Goal: Find specific page/section: Find specific page/section

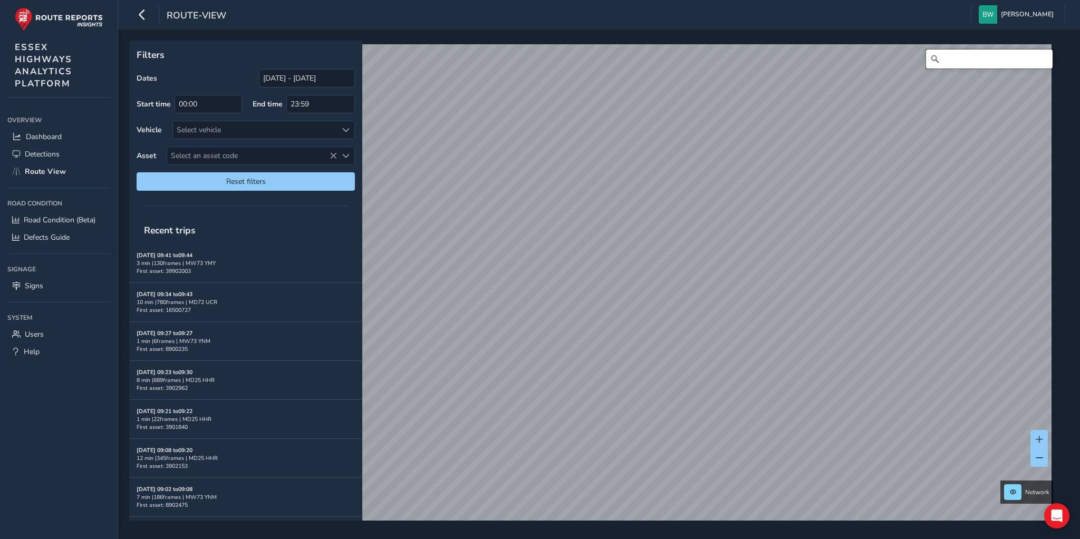
click at [946, 57] on input "Search" at bounding box center [989, 59] width 127 height 19
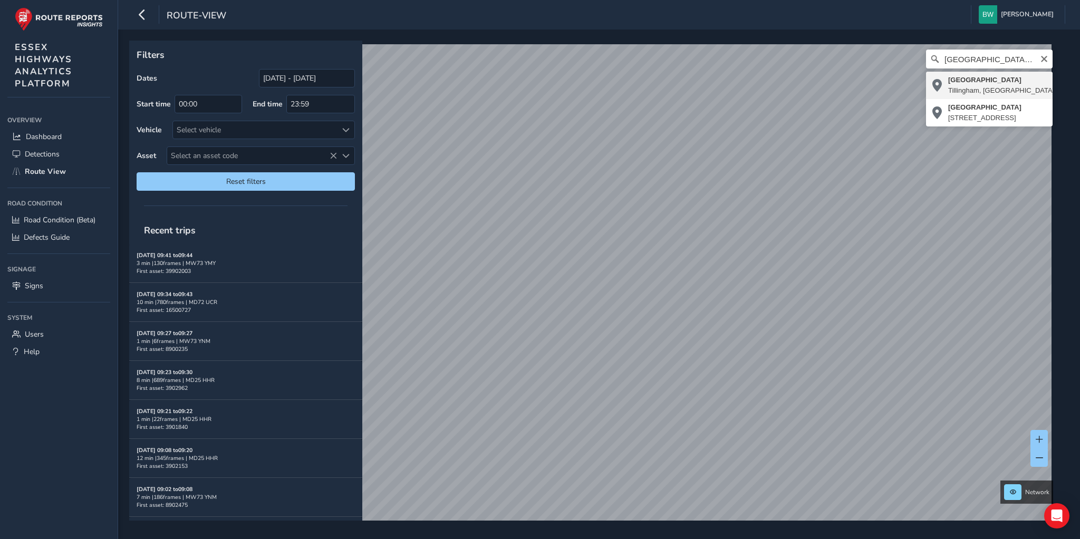
type input "[STREET_ADDRESS]"
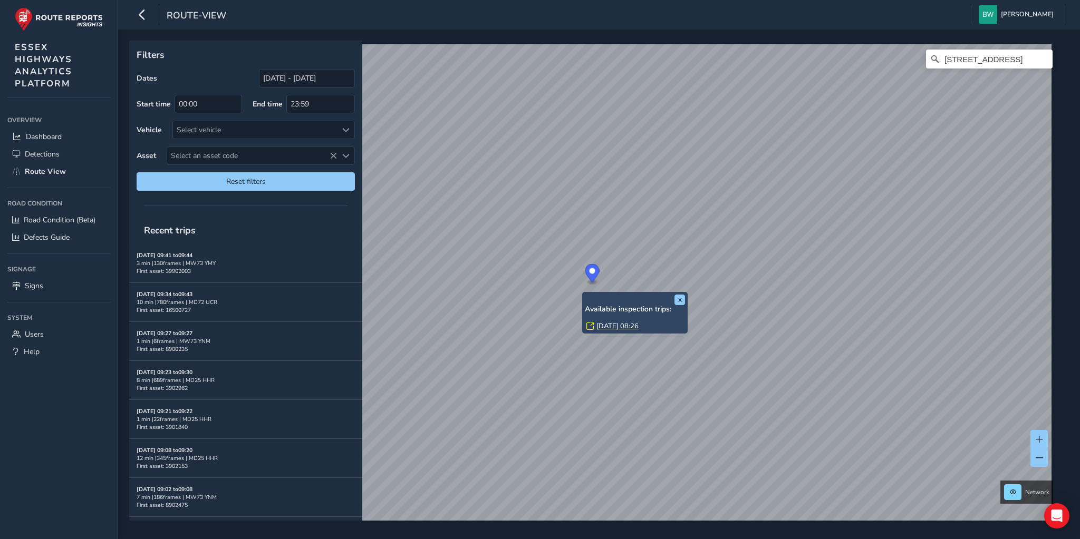
click at [607, 325] on link "[DATE] 08:26" at bounding box center [617, 326] width 42 height 9
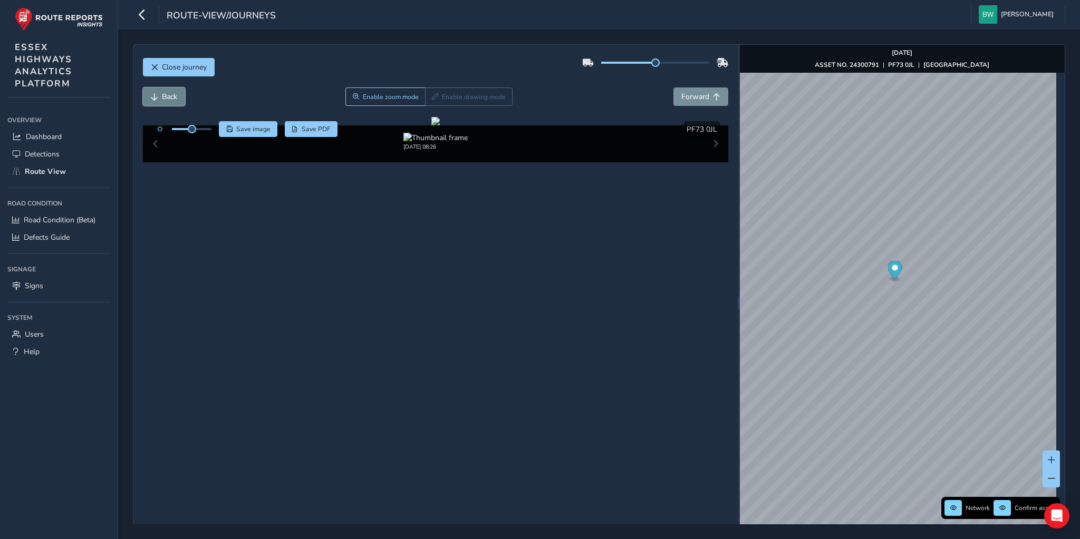
click at [169, 95] on span "Back" at bounding box center [169, 97] width 15 height 10
click at [163, 92] on span "Back" at bounding box center [169, 97] width 15 height 10
click at [915, 158] on link "[DATE] 08:26" at bounding box center [919, 160] width 42 height 9
click at [689, 95] on span "Forward" at bounding box center [695, 97] width 28 height 10
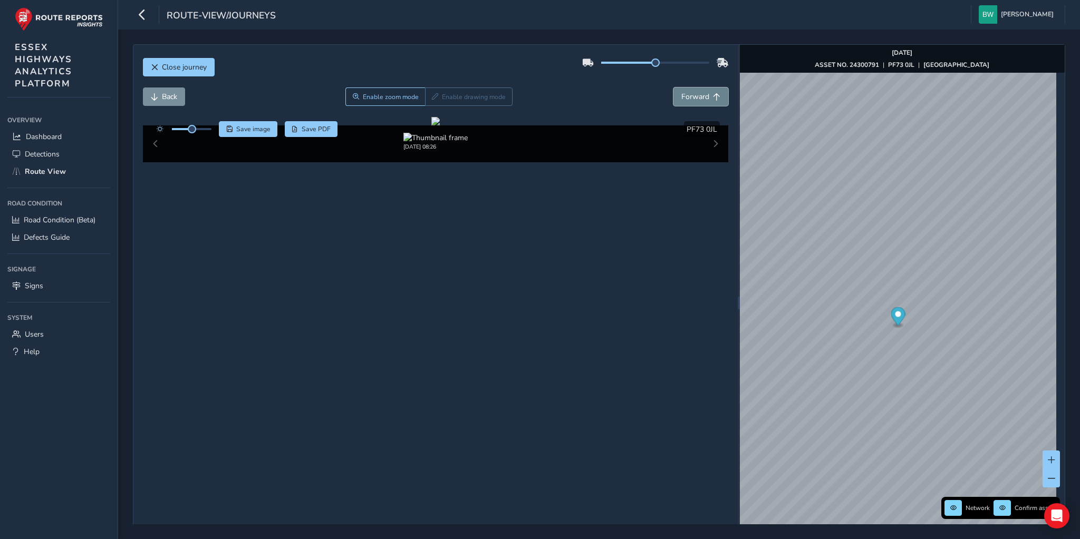
click at [689, 95] on span "Forward" at bounding box center [695, 97] width 28 height 10
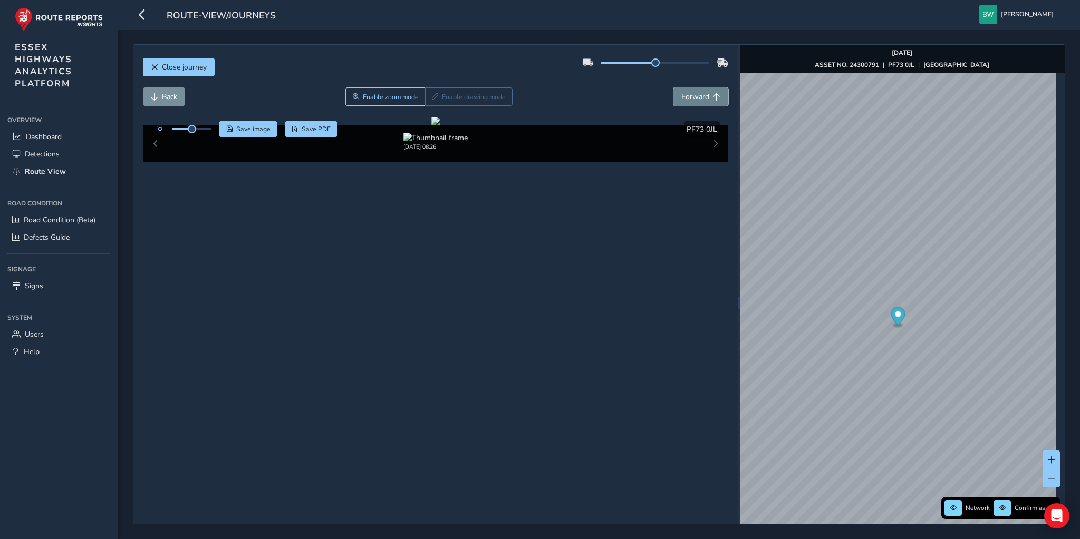
click at [689, 95] on span "Forward" at bounding box center [695, 97] width 28 height 10
click at [182, 94] on button "Back" at bounding box center [164, 97] width 42 height 18
click at [179, 95] on button "Back" at bounding box center [164, 97] width 42 height 18
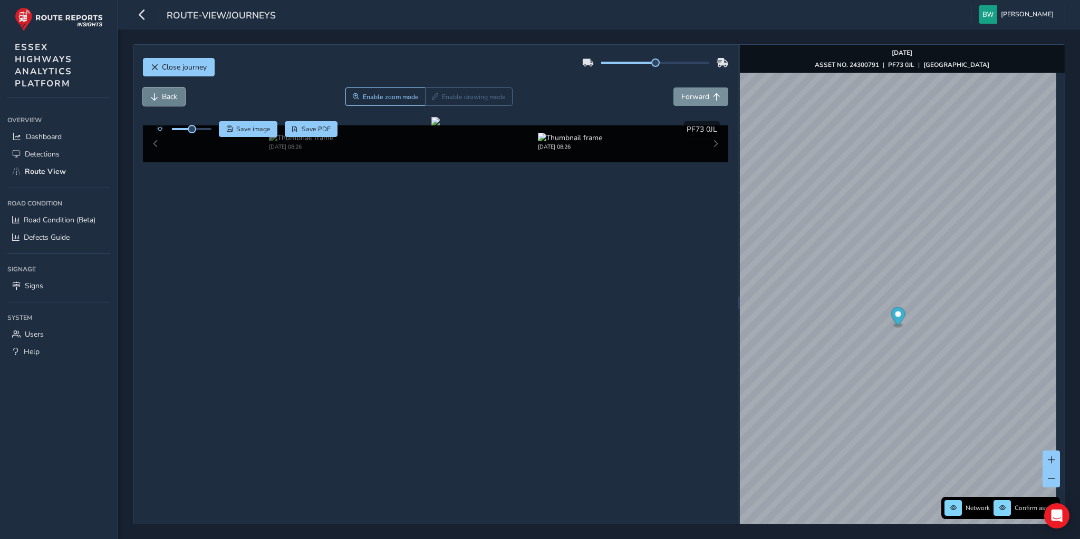
click at [179, 95] on button "Back" at bounding box center [164, 97] width 42 height 18
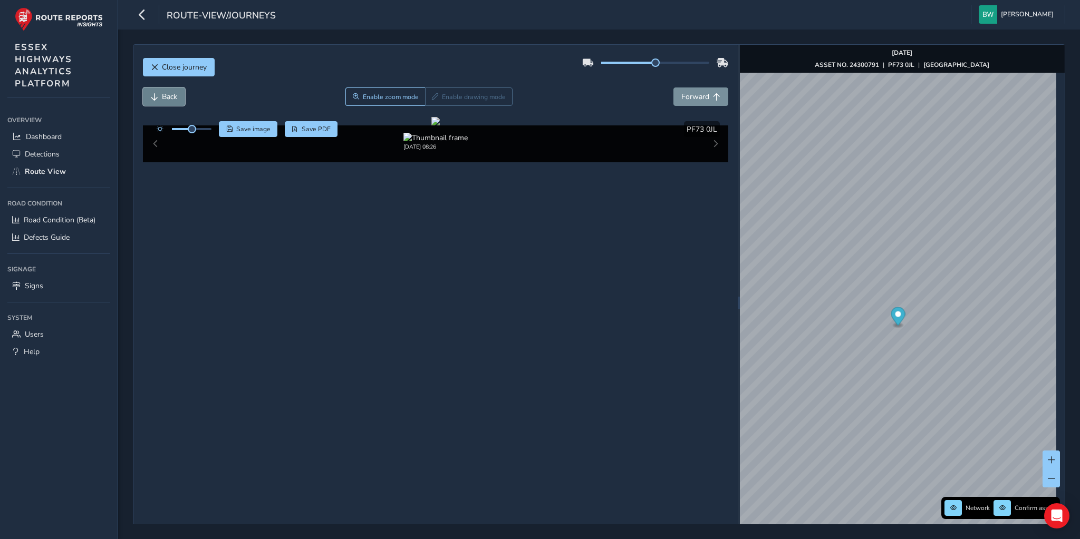
click at [179, 95] on button "Back" at bounding box center [164, 97] width 42 height 18
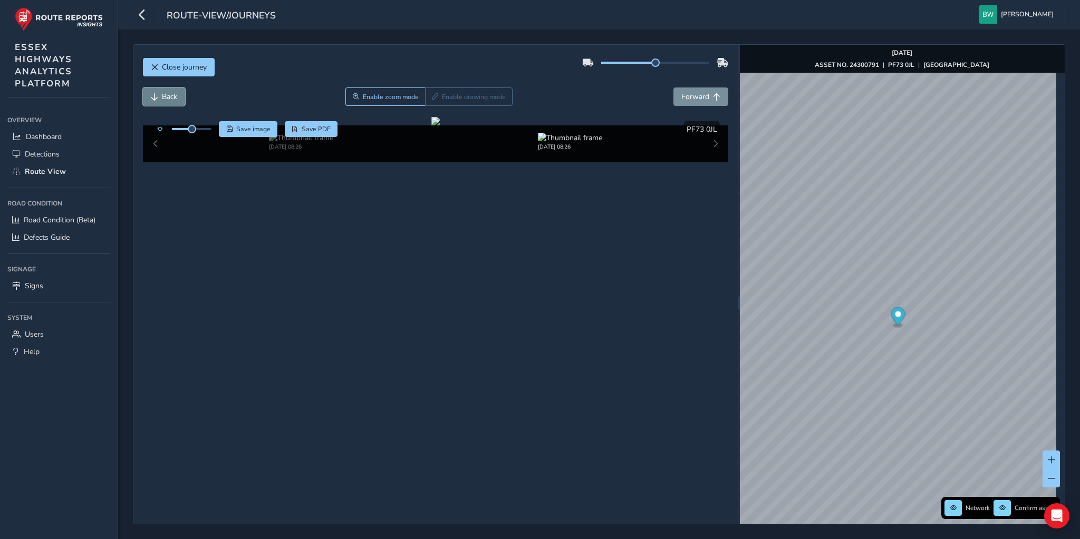
click at [179, 95] on button "Back" at bounding box center [164, 97] width 42 height 18
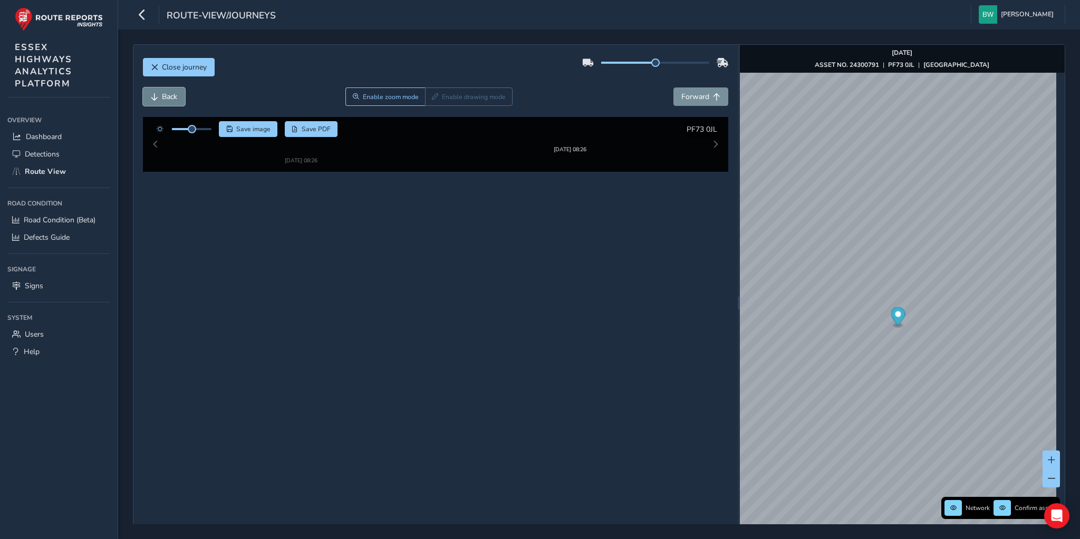
click at [179, 95] on button "Back" at bounding box center [164, 97] width 42 height 18
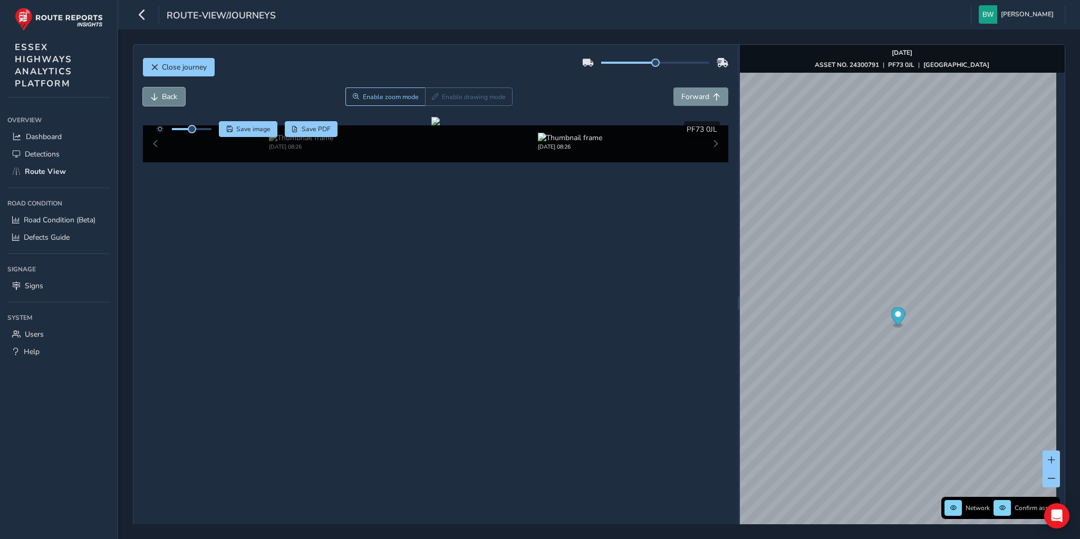
click at [179, 95] on button "Back" at bounding box center [164, 97] width 42 height 18
click at [705, 95] on button "Forward" at bounding box center [700, 97] width 55 height 18
